Goal: Communication & Community: Answer question/provide support

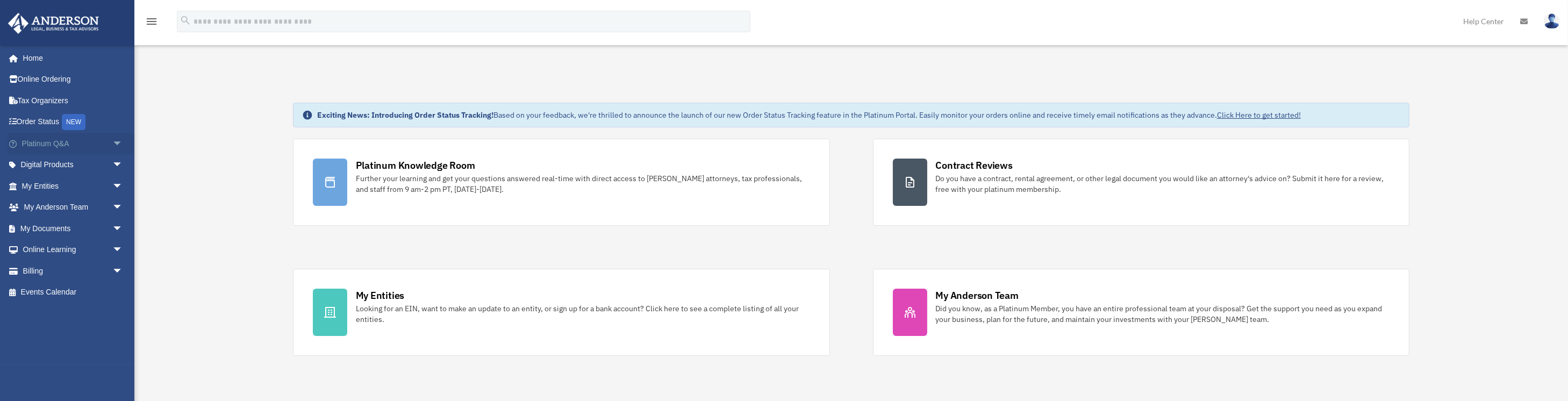
click at [116, 143] on span "arrow_drop_down" at bounding box center [123, 144] width 22 height 22
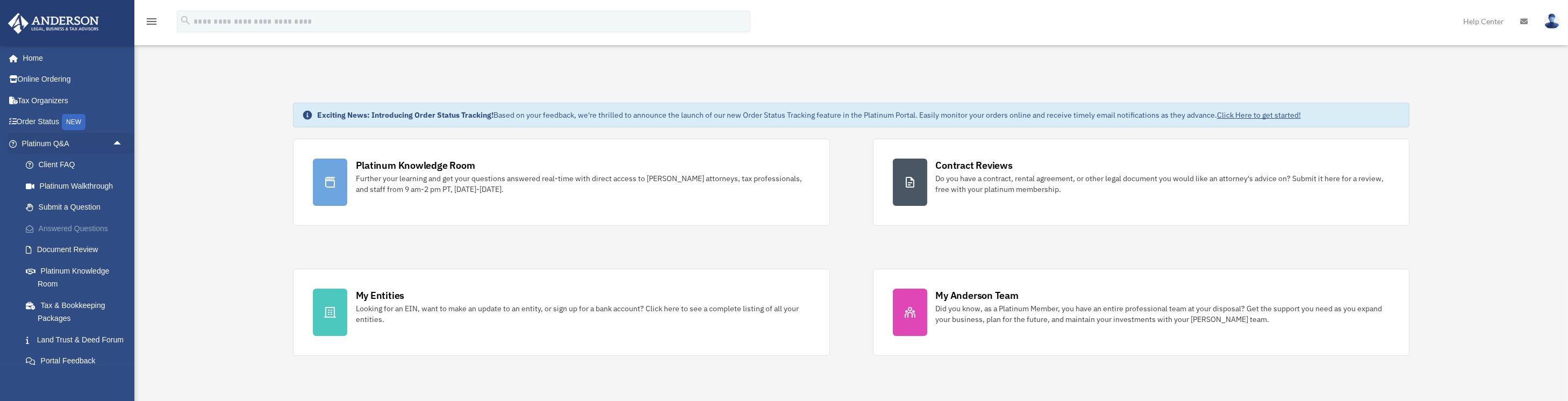
click at [78, 230] on link "Answered Questions" at bounding box center [77, 229] width 124 height 22
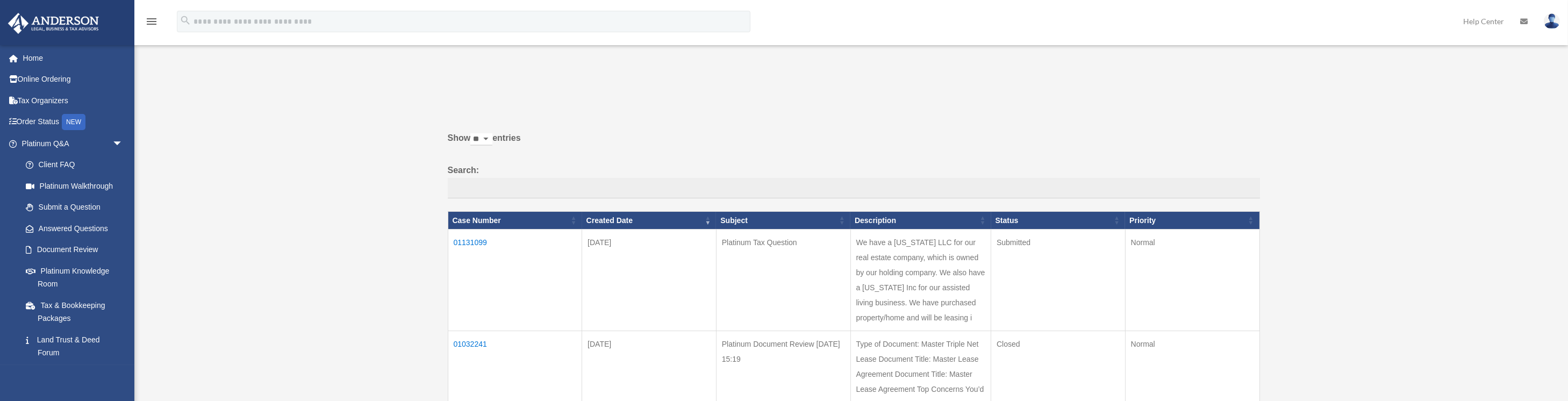
click at [467, 240] on td "01131099" at bounding box center [515, 280] width 135 height 102
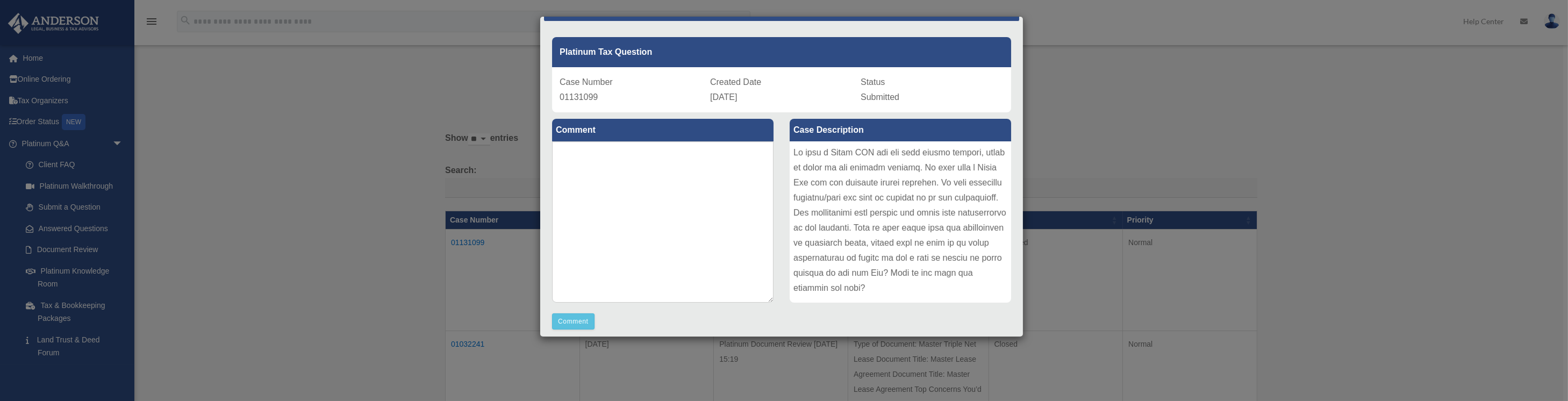
scroll to position [89, 0]
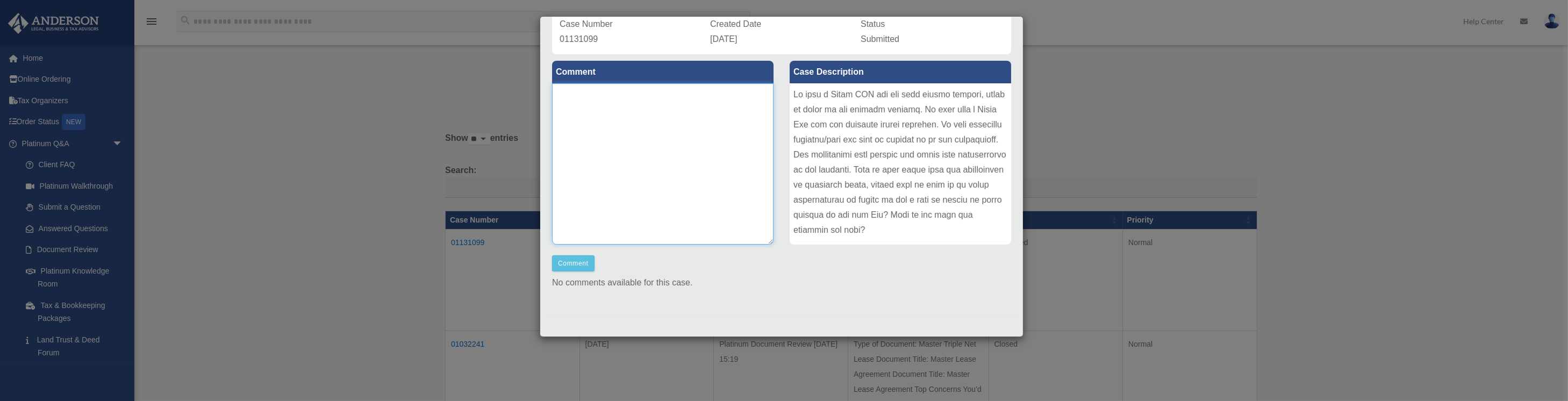
click at [577, 135] on textarea at bounding box center [663, 164] width 222 height 162
type textarea "**********"
click at [568, 257] on button "Comment" at bounding box center [573, 263] width 43 height 16
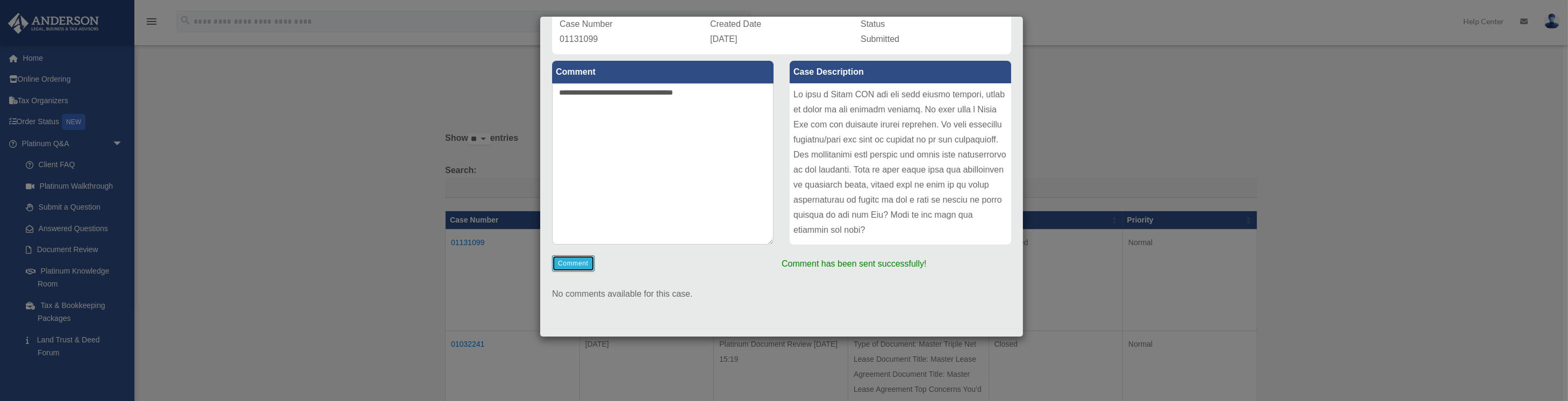
scroll to position [0, 0]
